Goal: Task Accomplishment & Management: Complete application form

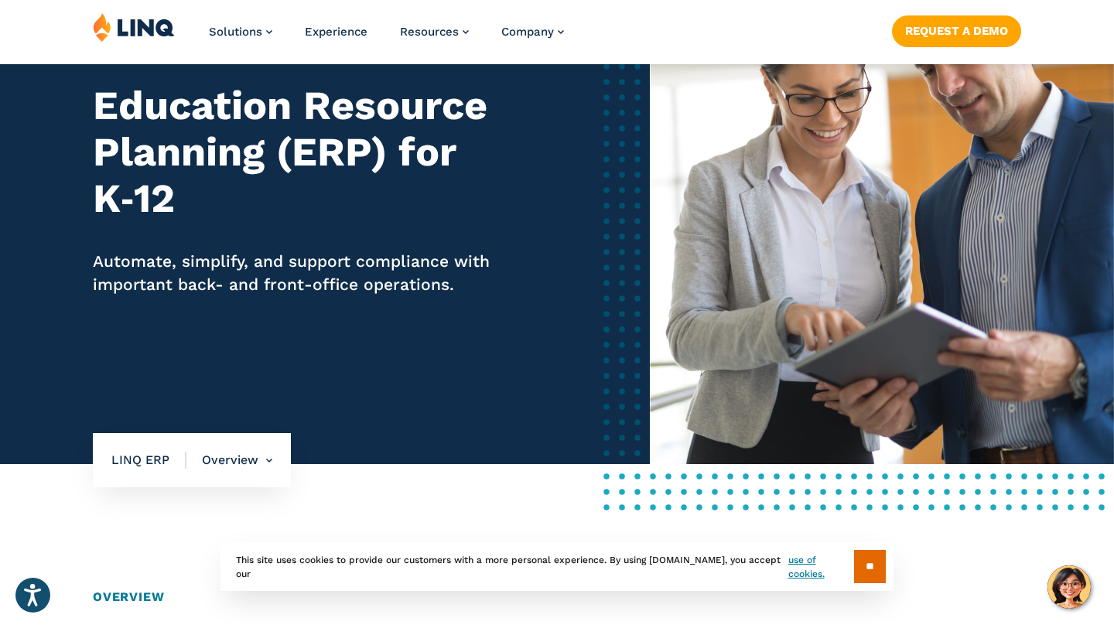
scroll to position [168, 0]
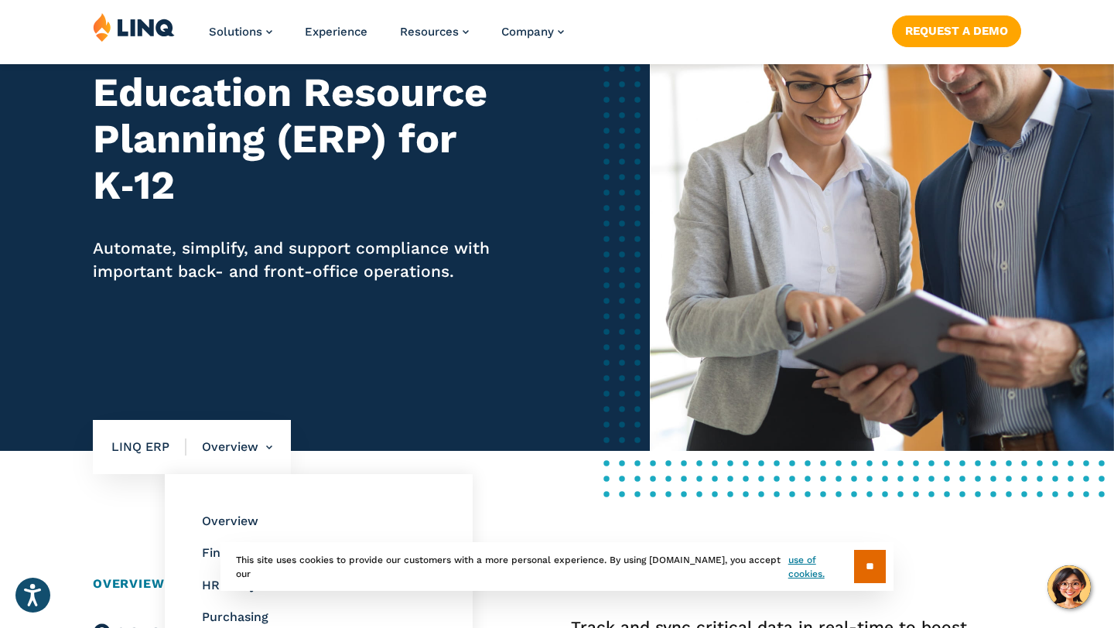
click at [244, 458] on li "Overview Overview Finance & Accounting HR & Payroll Purchasing Reporting & Comp…" at bounding box center [229, 447] width 86 height 54
click at [942, 31] on link "Request a Demo" at bounding box center [956, 30] width 129 height 31
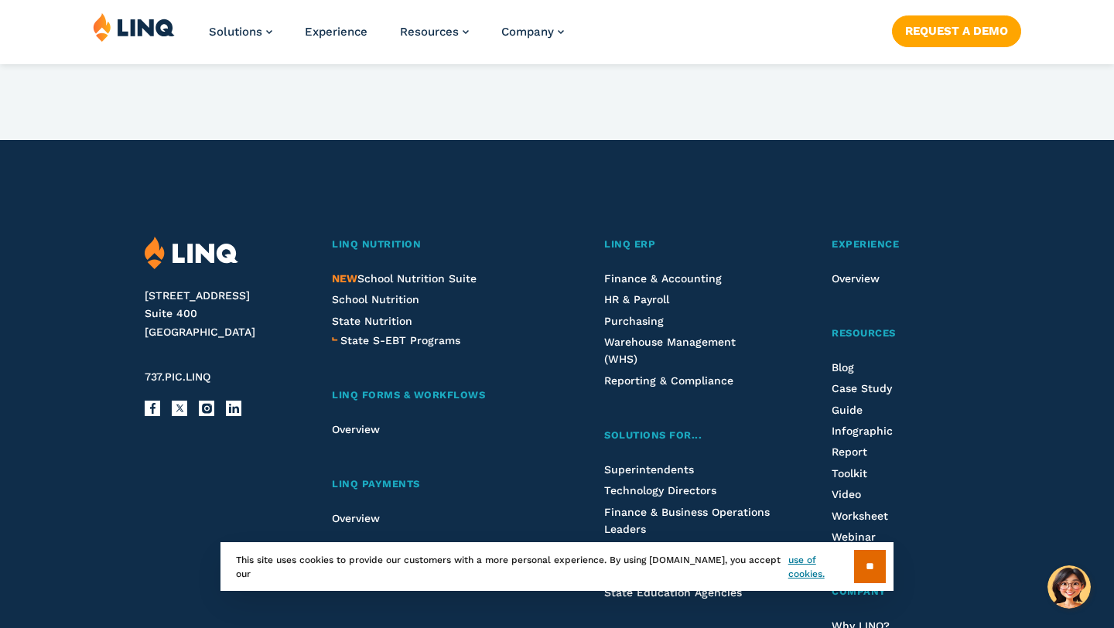
scroll to position [1697, 0]
